Goal: Task Accomplishment & Management: Manage account settings

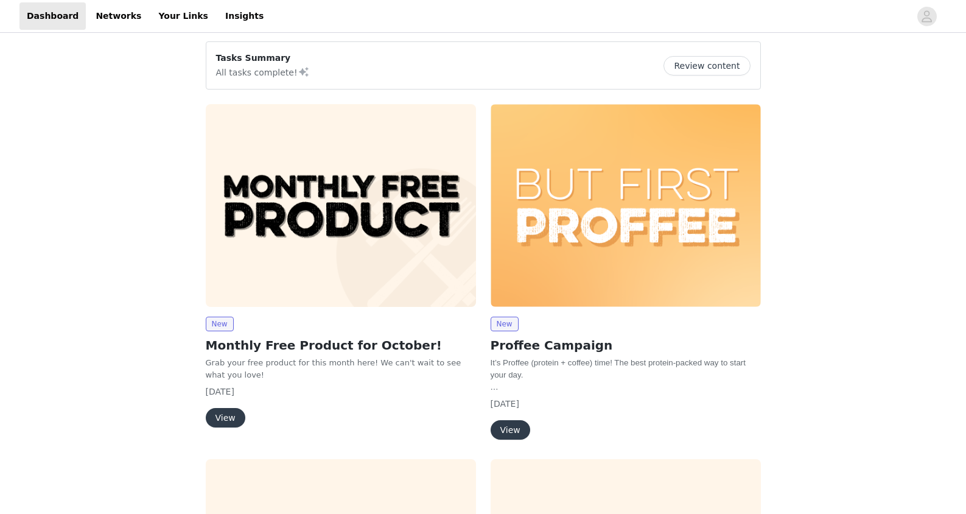
scroll to position [10, 0]
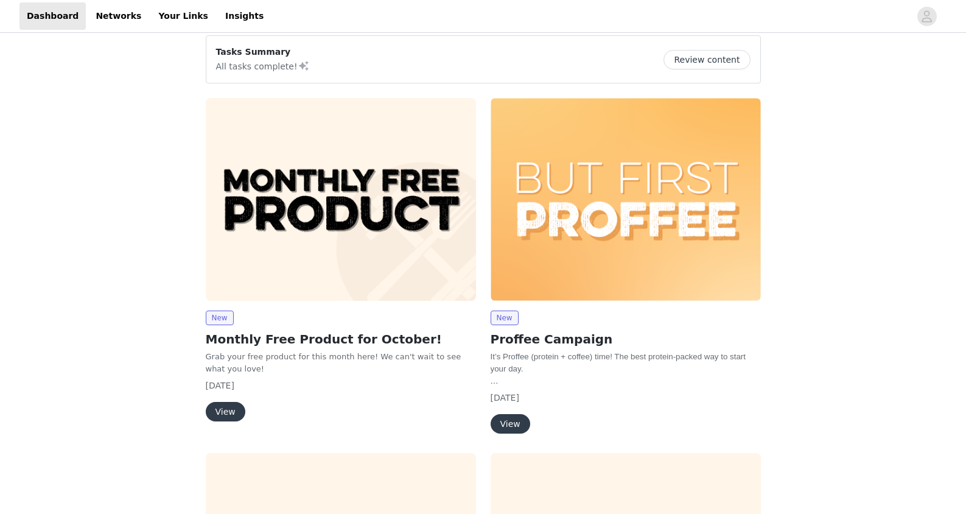
click at [218, 37] on article "Tasks Summary All tasks complete! Review content" at bounding box center [483, 59] width 555 height 48
click at [219, 16] on link "Insights" at bounding box center [244, 15] width 53 height 27
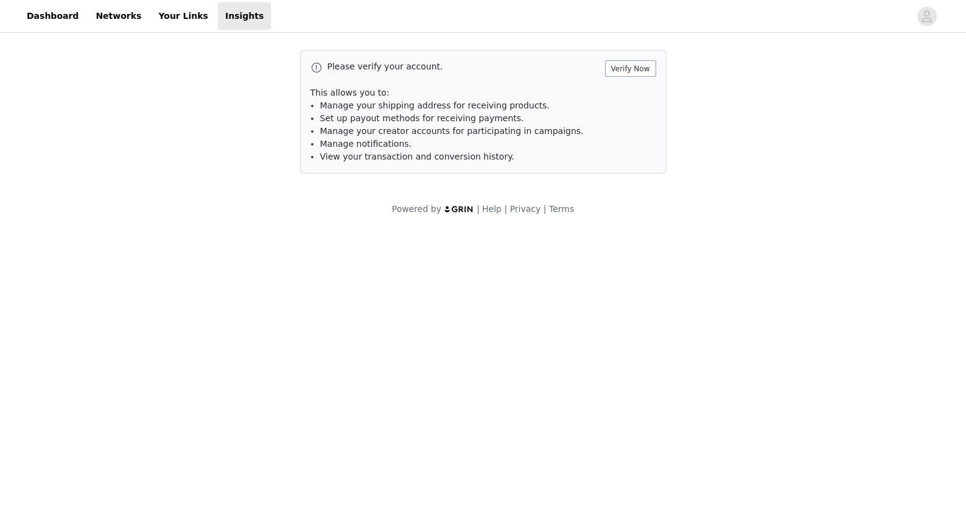
click at [624, 69] on button "Verify Now" at bounding box center [630, 68] width 51 height 16
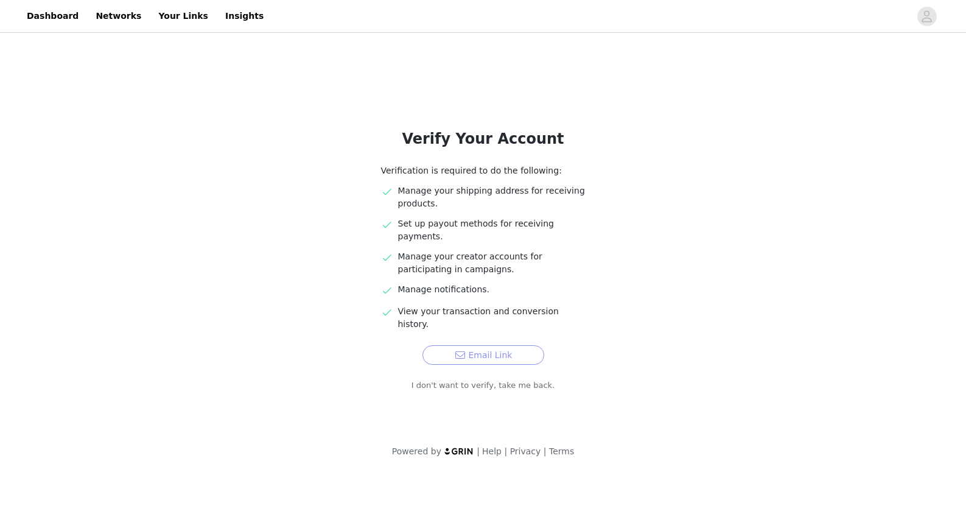
click at [510, 345] on button "Email Link" at bounding box center [484, 354] width 122 height 19
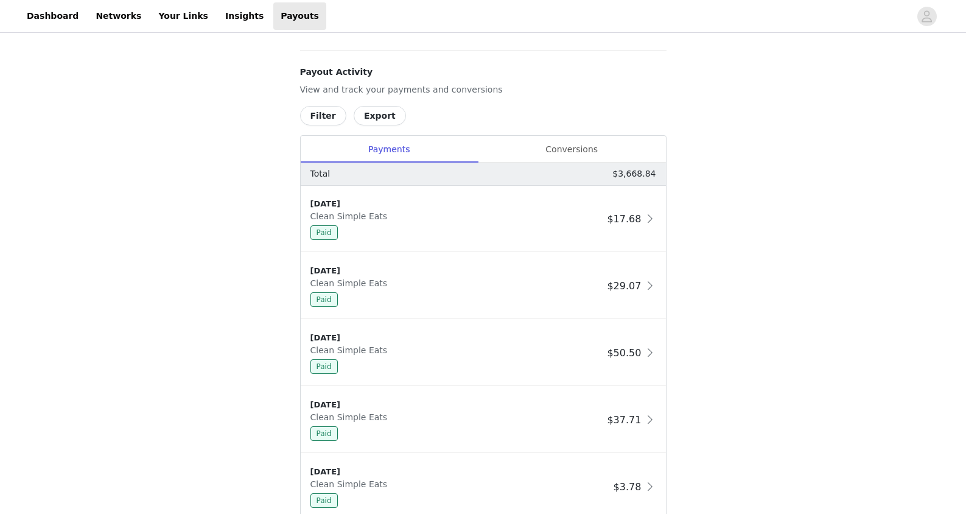
scroll to position [631, 0]
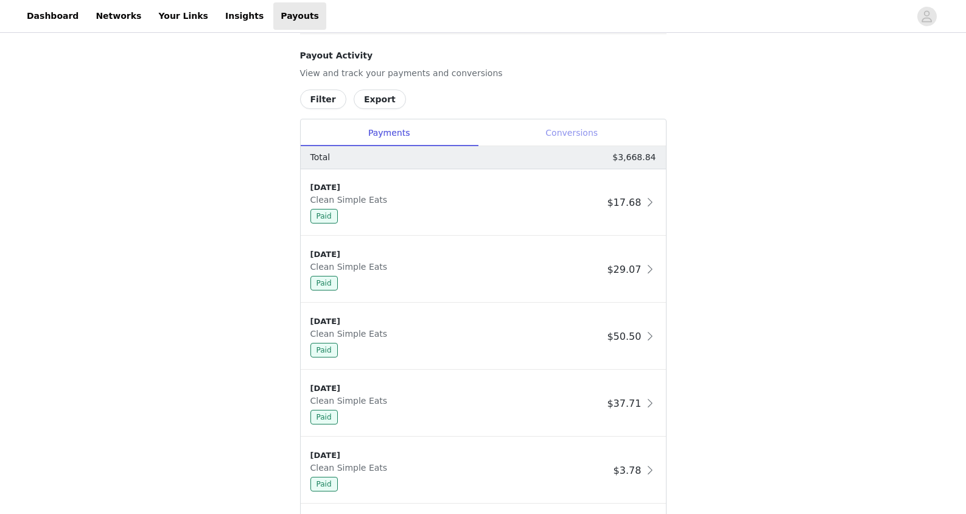
click at [584, 137] on div "Conversions" at bounding box center [572, 132] width 188 height 27
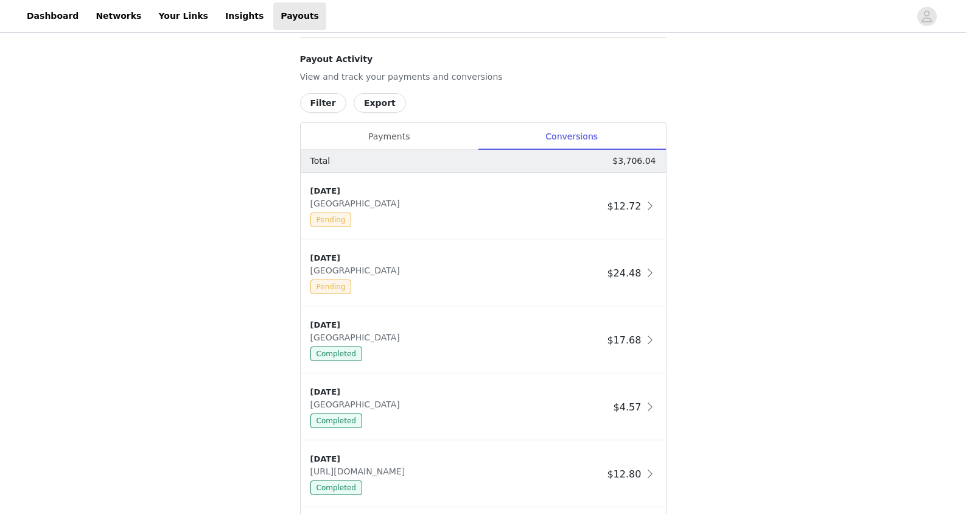
scroll to position [624, 0]
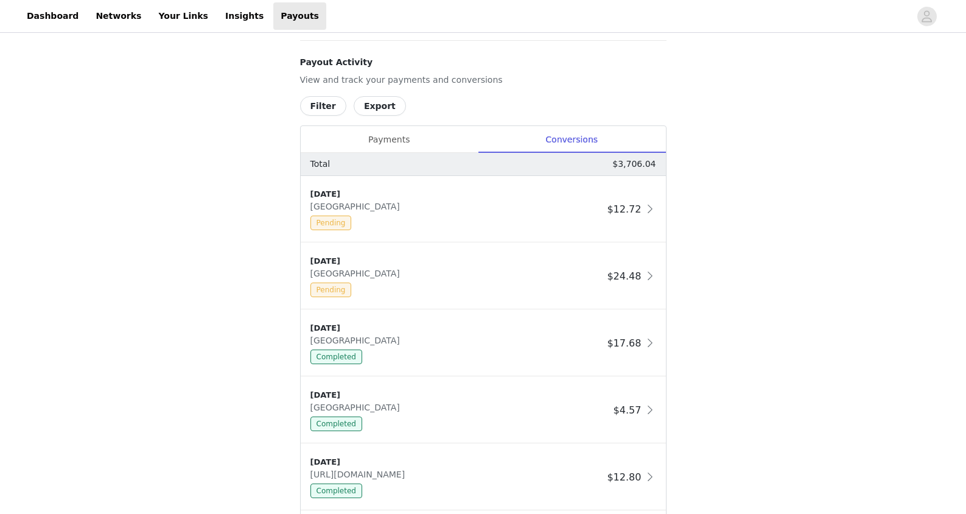
click at [390, 105] on button "Export" at bounding box center [380, 105] width 52 height 19
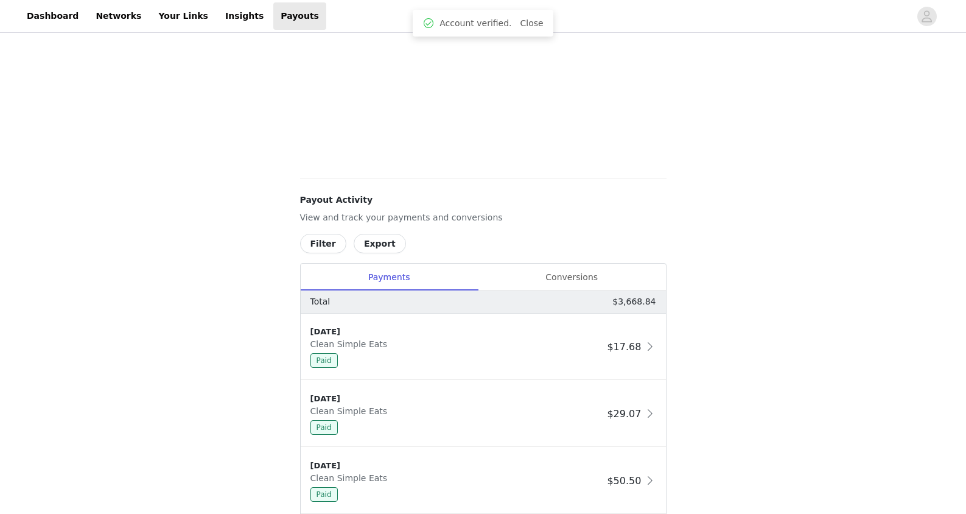
scroll to position [491, 0]
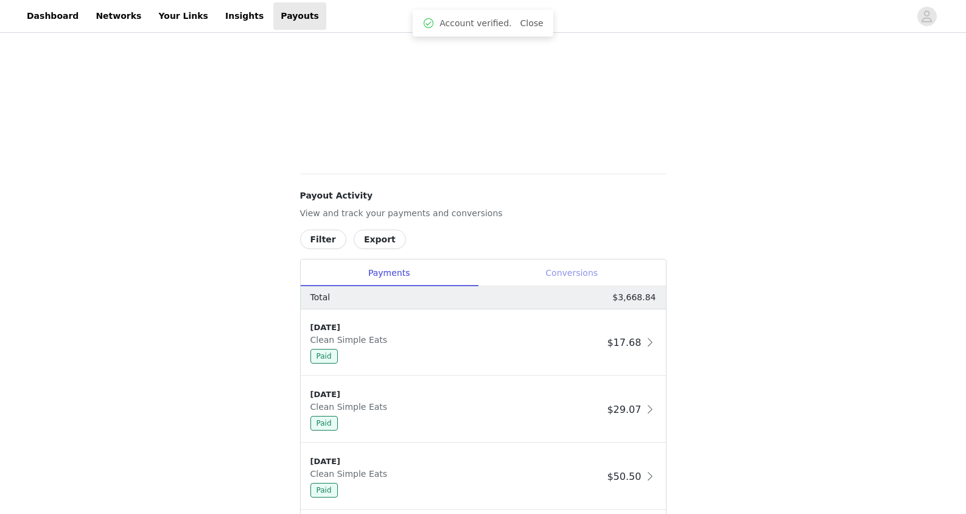
click at [572, 275] on div "Conversions" at bounding box center [572, 272] width 188 height 27
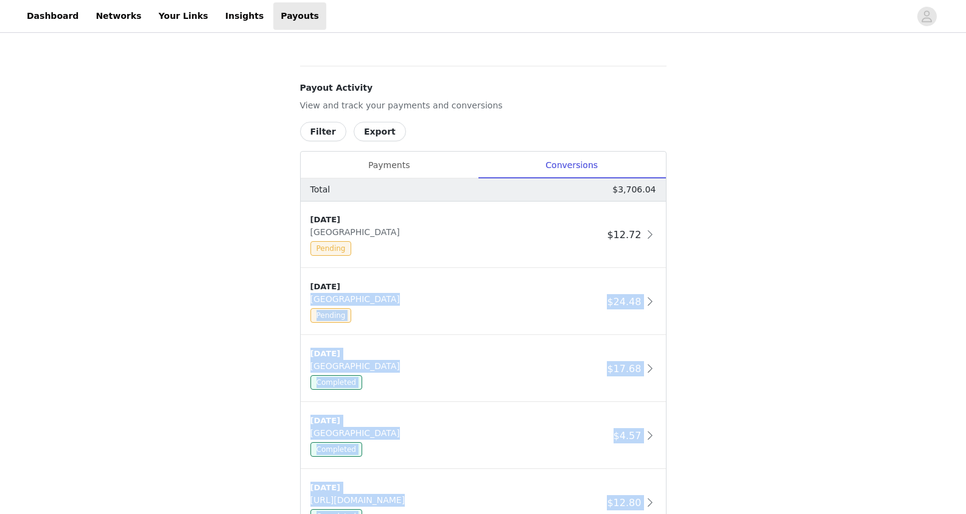
scroll to position [589, 0]
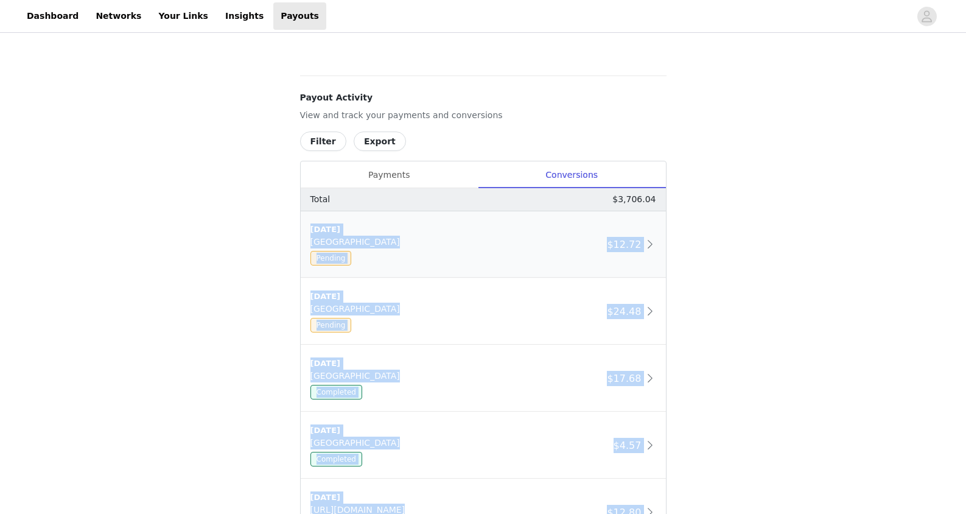
drag, startPoint x: 684, startPoint y: 471, endPoint x: 304, endPoint y: 219, distance: 455.6
click at [304, 219] on div "Payouts View your payment related transactions. Payout Activity View and track …" at bounding box center [483, 204] width 966 height 1515
copy div "9/21/25 BRIGHTON Pending $12.72 9/3/25 BRIGHTON Pending $24.48 7/3/25 BRIGHTON …"
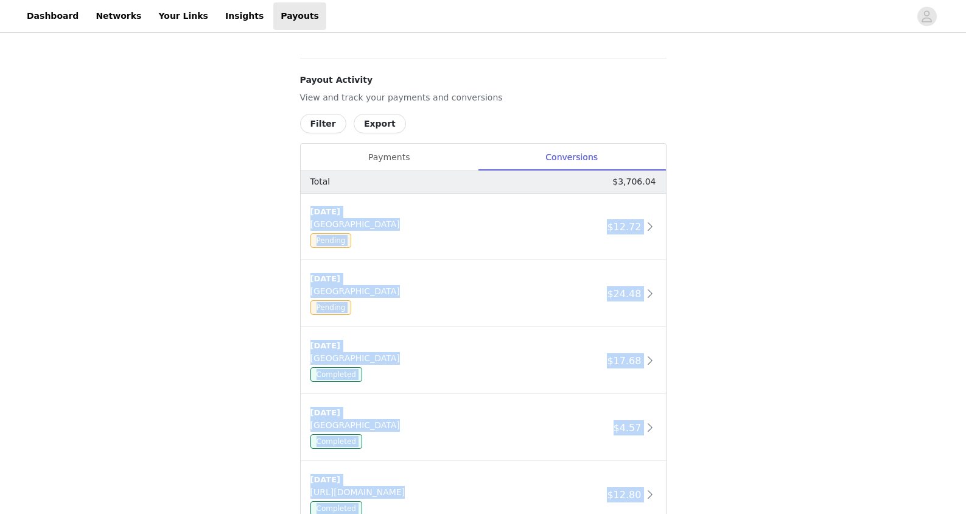
scroll to position [609, 0]
